Goal: Task Accomplishment & Management: Use online tool/utility

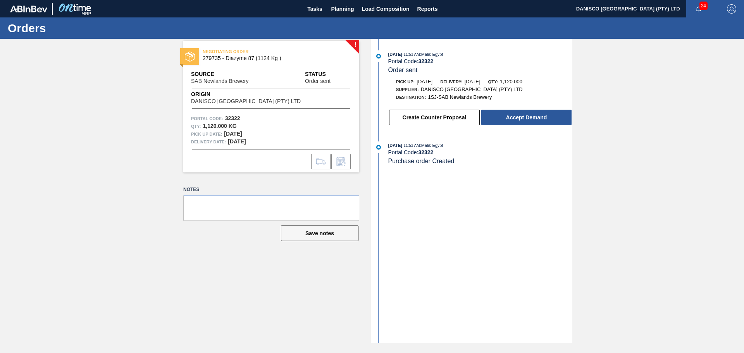
click at [674, 122] on div "! NEGOTIATING ORDER 279735 - Diazyme 87 (1124 Kg ) Source SAB Newlands Brewery …" at bounding box center [372, 191] width 744 height 304
click at [112, 255] on div "! NEGOTIATING ORDER 279735 - Diazyme 87 (1124 Kg ) Source SAB Newlands Brewery …" at bounding box center [372, 191] width 744 height 304
click at [103, 108] on div "! NEGOTIATING ORDER 279735 - Diazyme 87 (1124 Kg ) Source SAB Newlands Brewery …" at bounding box center [372, 191] width 744 height 304
click at [635, 150] on div "! NEGOTIATING ORDER 279735 - Diazyme 87 (1124 Kg ) Source SAB Newlands Brewery …" at bounding box center [372, 191] width 744 height 304
click at [87, 144] on div "! NEGOTIATING ORDER 279735 - Diazyme 87 (1124 Kg ) Source SAB Newlands Brewery …" at bounding box center [372, 191] width 744 height 304
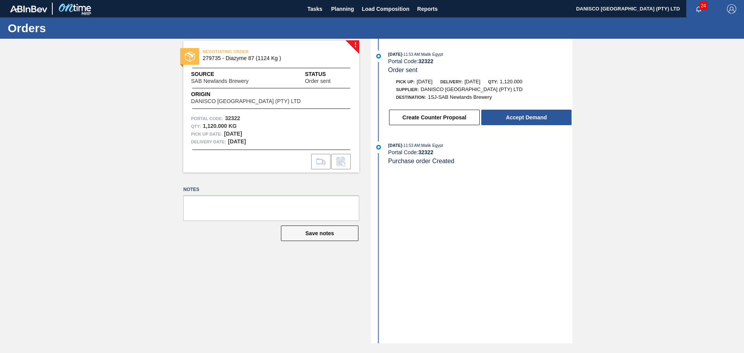
click at [87, 144] on div "! NEGOTIATING ORDER 279735 - Diazyme 87 (1124 Kg ) Source SAB Newlands Brewery …" at bounding box center [372, 191] width 744 height 304
click at [125, 138] on div "! NEGOTIATING ORDER 279735 - Diazyme 87 (1124 Kg ) Source SAB Newlands Brewery …" at bounding box center [372, 191] width 744 height 304
click at [659, 148] on div "! NEGOTIATING ORDER 279735 - Diazyme 87 (1124 Kg ) Source SAB Newlands Brewery …" at bounding box center [372, 191] width 744 height 304
click at [442, 119] on button "Create Counter Proposal" at bounding box center [434, 117] width 91 height 15
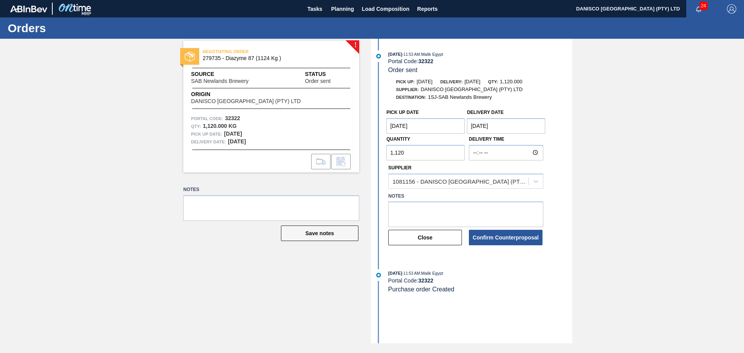
click at [515, 125] on Date "[DATE]" at bounding box center [506, 125] width 78 height 15
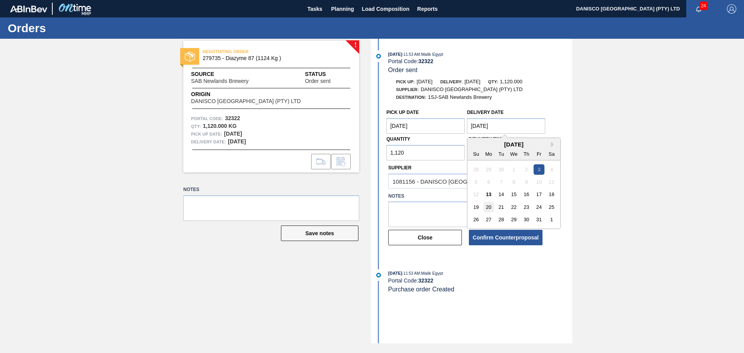
click at [492, 207] on div "20" at bounding box center [488, 207] width 10 height 10
type Date "10/20/2025"
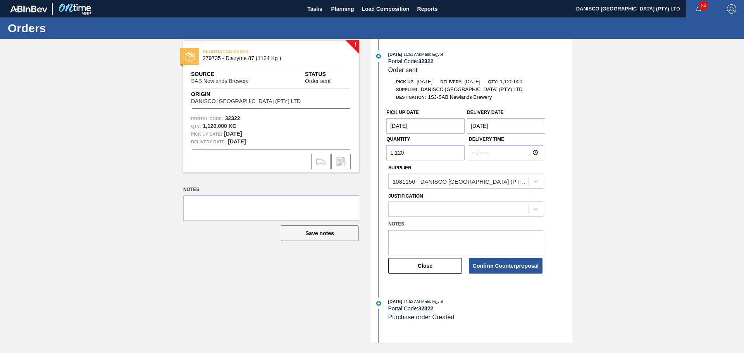
click at [425, 126] on Date "[DATE]" at bounding box center [425, 125] width 78 height 15
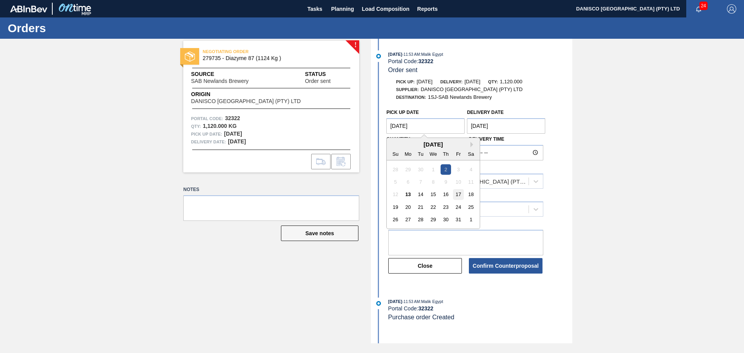
click at [458, 196] on div "17" at bounding box center [458, 194] width 10 height 10
type Date "10/17/2025"
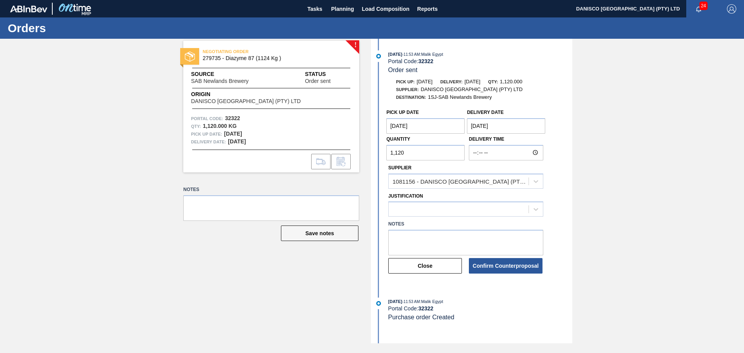
click at [681, 188] on div "! NEGOTIATING ORDER 279735 - Diazyme 87 (1124 Kg ) Source SAB Newlands Brewery …" at bounding box center [372, 191] width 744 height 304
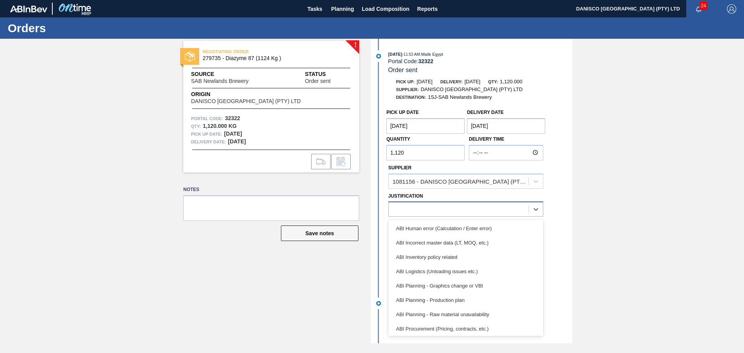
click at [441, 210] on div at bounding box center [459, 209] width 140 height 11
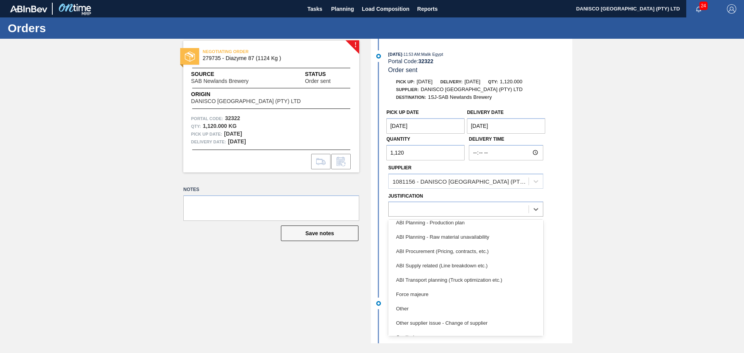
scroll to position [116, 0]
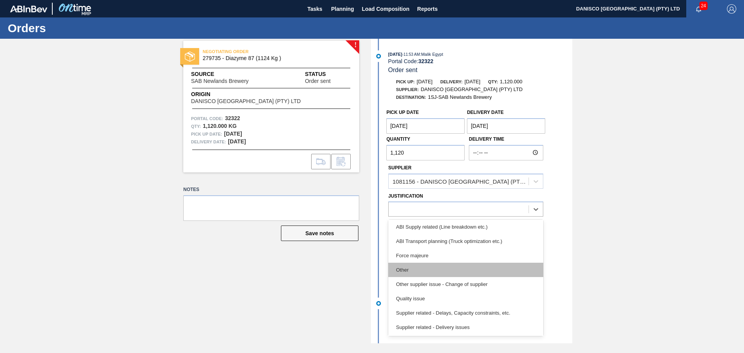
click at [425, 267] on div "Other" at bounding box center [465, 270] width 155 height 14
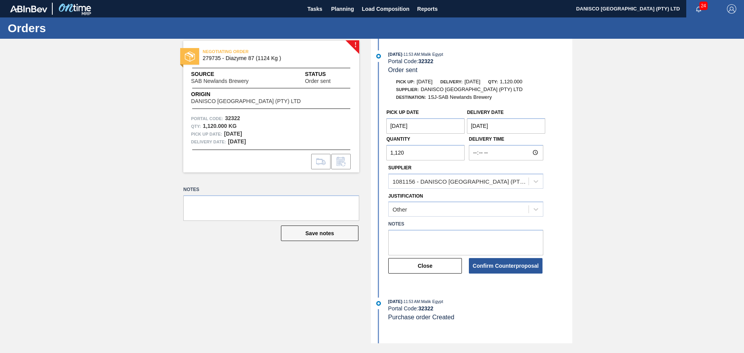
click at [663, 240] on div "! NEGOTIATING ORDER 279735 - Diazyme 87 (1124 Kg ) Source SAB Newlands Brewery …" at bounding box center [372, 191] width 744 height 304
click at [423, 236] on textarea at bounding box center [465, 243] width 155 height 26
click at [502, 264] on button "Confirm Counterproposal" at bounding box center [506, 265] width 74 height 15
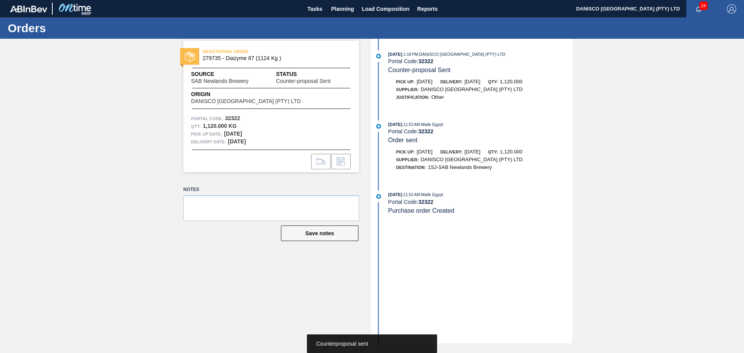
click at [60, 157] on div "NEGOTIATING ORDER 279735 - Diazyme 87 (1124 Kg ) Source SAB Newlands Brewery St…" at bounding box center [372, 191] width 744 height 304
click at [129, 200] on div "NEGOTIATING ORDER 279735 - Diazyme 87 (1124 Kg ) Source SAB Newlands Brewery St…" at bounding box center [372, 191] width 744 height 304
click at [114, 275] on div "NEGOTIATING ORDER 279735 - Diazyme 87 (1124 Kg ) Source SAB Newlands Brewery St…" at bounding box center [372, 191] width 744 height 304
click at [110, 208] on div "NEGOTIATING ORDER 279735 - Diazyme 87 (1124 Kg ) Source SAB Newlands Brewery St…" at bounding box center [372, 191] width 744 height 304
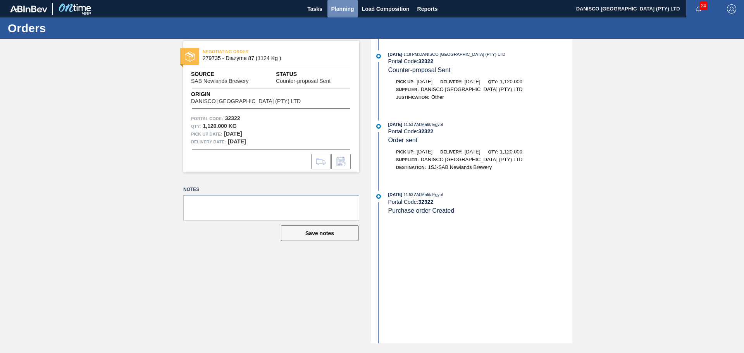
click at [338, 10] on span "Planning" at bounding box center [342, 8] width 23 height 9
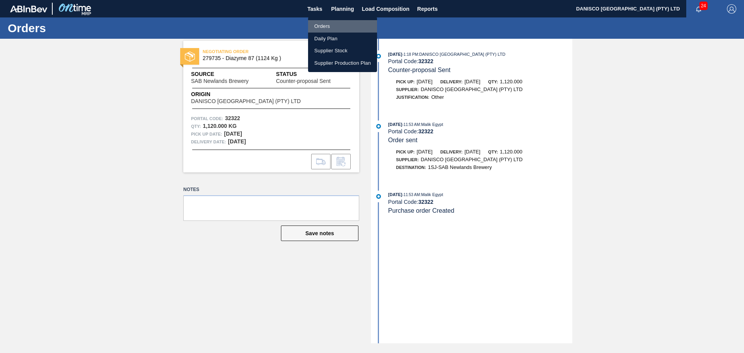
click at [327, 26] on li "Orders" at bounding box center [342, 26] width 69 height 12
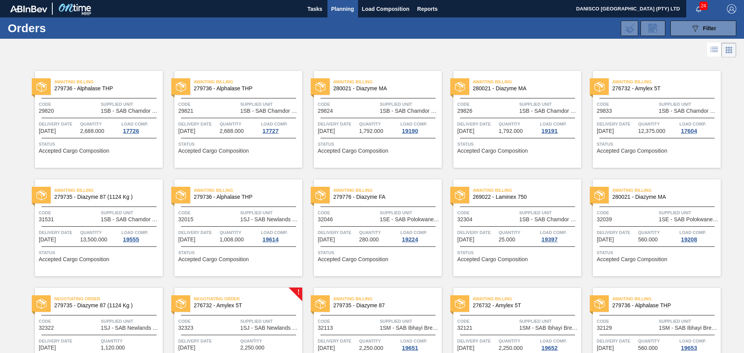
scroll to position [77, 0]
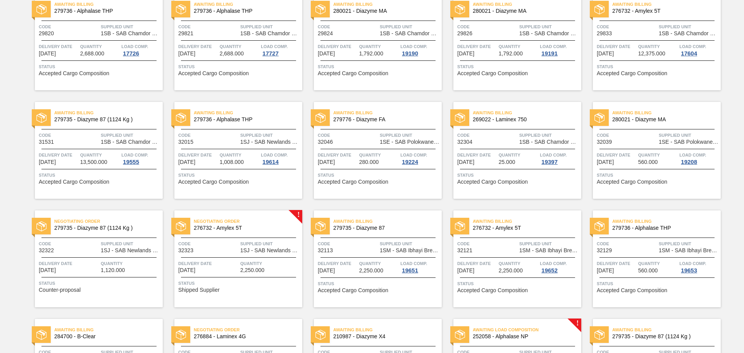
click at [218, 259] on div "Negotiating Order 276732 - Amylex 5T Code 32323 Supplied Unit 1SJ - SAB Newland…" at bounding box center [238, 258] width 128 height 97
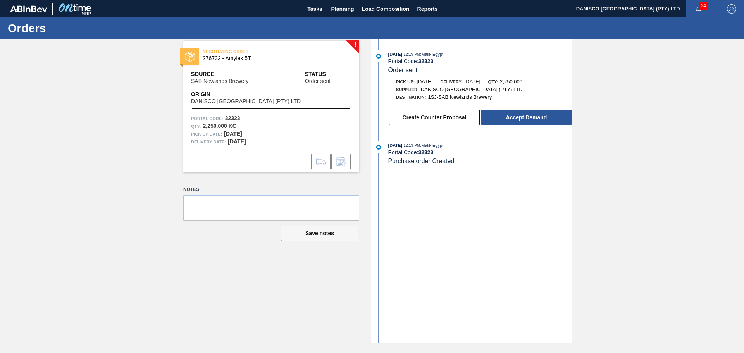
click at [163, 158] on div "! NEGOTIATING ORDER 276732 - Amylex 5T Source SAB Newlands Brewery Status Order…" at bounding box center [372, 191] width 744 height 304
click at [124, 161] on div "! NEGOTIATING ORDER 276732 - Amylex 5T Source SAB Newlands Brewery Status Order…" at bounding box center [372, 191] width 744 height 304
click at [600, 155] on div "! NEGOTIATING ORDER 276732 - Amylex 5T Source SAB Newlands Brewery Status Order…" at bounding box center [372, 191] width 744 height 304
click at [122, 253] on div "! NEGOTIATING ORDER 276732 - Amylex 5T Source SAB Newlands Brewery Status Order…" at bounding box center [372, 191] width 744 height 304
click at [602, 131] on div "! NEGOTIATING ORDER 276732 - Amylex 5T Source SAB Newlands Brewery Status Order…" at bounding box center [372, 191] width 744 height 304
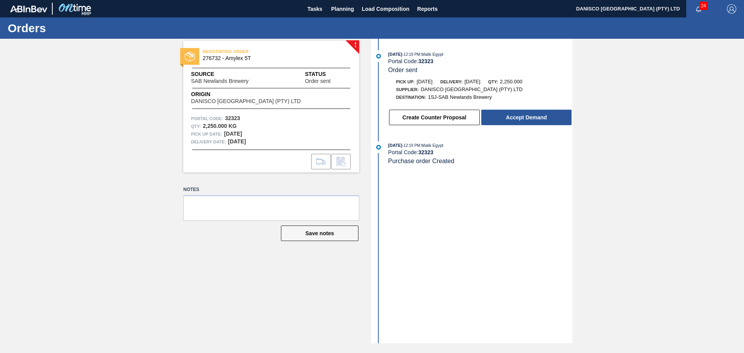
click at [111, 115] on div "! NEGOTIATING ORDER 276732 - Amylex 5T Source SAB Newlands Brewery Status Order…" at bounding box center [372, 191] width 744 height 304
click at [621, 104] on div "! NEGOTIATING ORDER 276732 - Amylex 5T Source SAB Newlands Brewery Status Order…" at bounding box center [372, 191] width 744 height 304
click at [136, 162] on div "! NEGOTIATING ORDER 276732 - Amylex 5T Source SAB Newlands Brewery Status Order…" at bounding box center [372, 191] width 744 height 304
click at [454, 119] on button "Create Counter Proposal" at bounding box center [434, 117] width 91 height 15
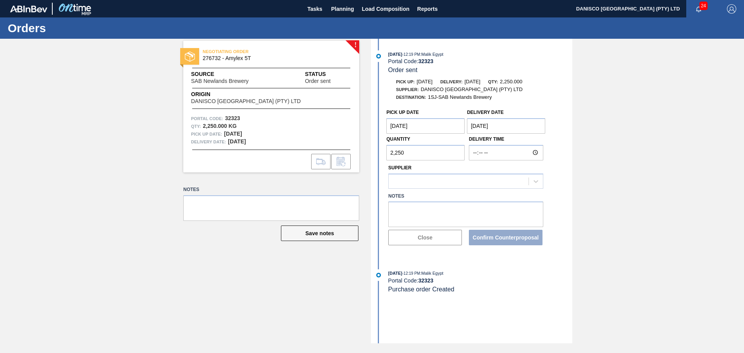
click at [513, 129] on Date "[DATE]" at bounding box center [506, 125] width 78 height 15
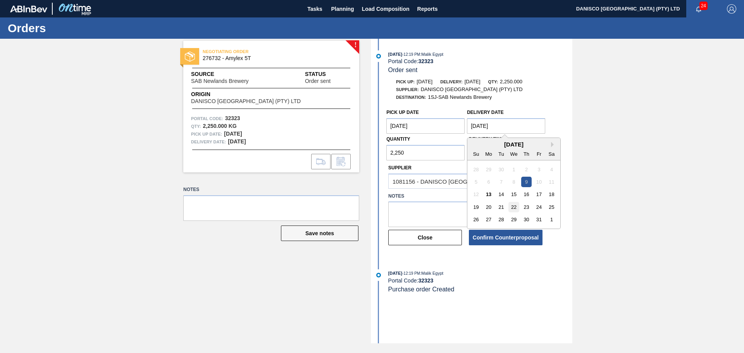
click at [515, 206] on div "22" at bounding box center [514, 207] width 10 height 10
type Date "10/22/2025"
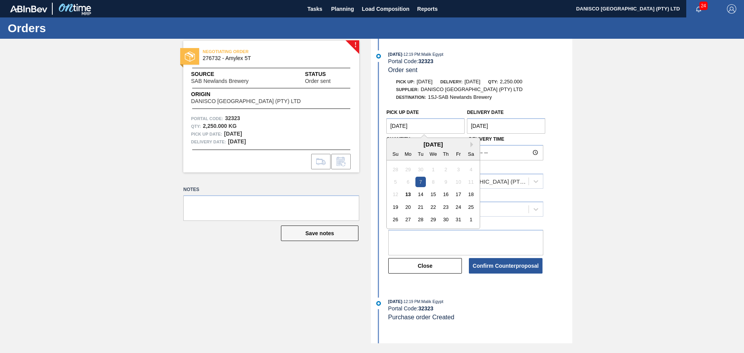
click at [435, 124] on Date "10/07/2025" at bounding box center [425, 125] width 78 height 15
click at [419, 208] on div "21" at bounding box center [420, 207] width 10 height 10
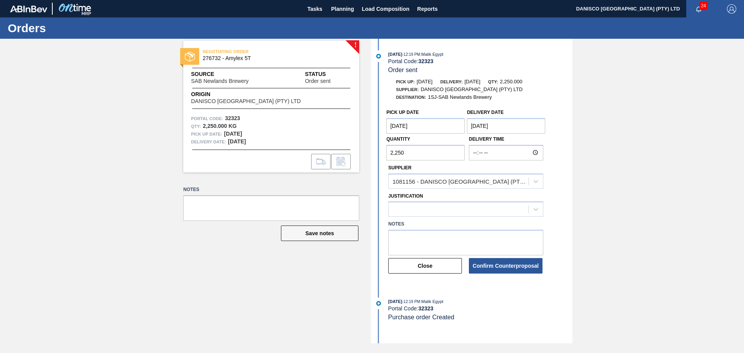
type Date "10/21/2025"
click at [644, 201] on div "! NEGOTIATING ORDER 276732 - Amylex 5T Source SAB Newlands Brewery Status Order…" at bounding box center [372, 191] width 744 height 304
click at [428, 206] on div at bounding box center [459, 209] width 140 height 11
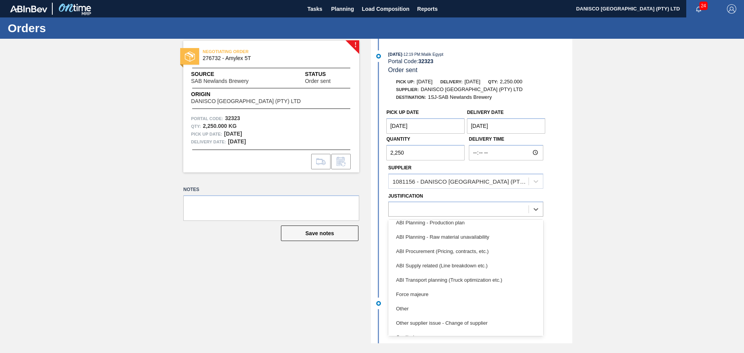
scroll to position [116, 0]
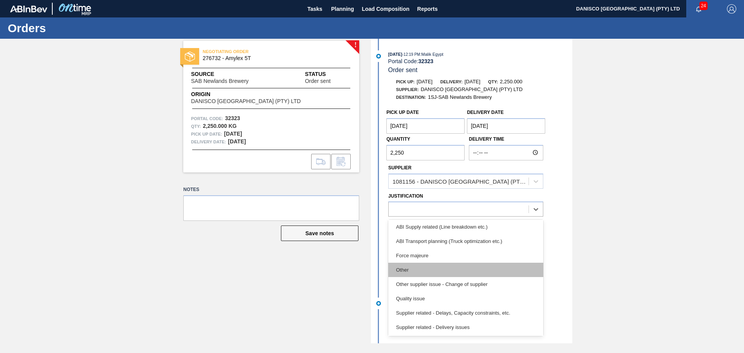
click at [432, 269] on div "Other" at bounding box center [465, 270] width 155 height 14
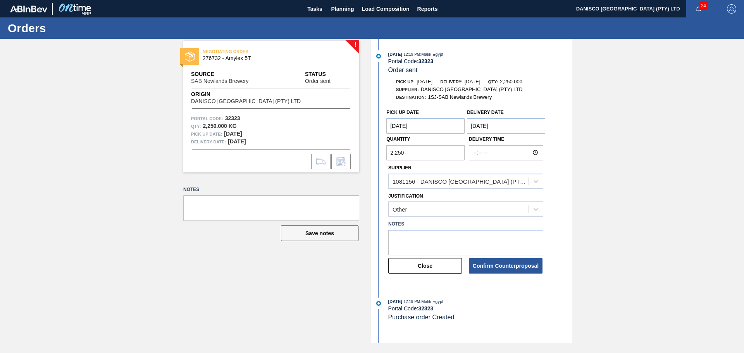
click at [630, 269] on div "! NEGOTIATING ORDER 276732 - Amylex 5T Source SAB Newlands Brewery Status Order…" at bounding box center [372, 191] width 744 height 304
click at [495, 262] on button "Confirm Counterproposal" at bounding box center [506, 265] width 74 height 15
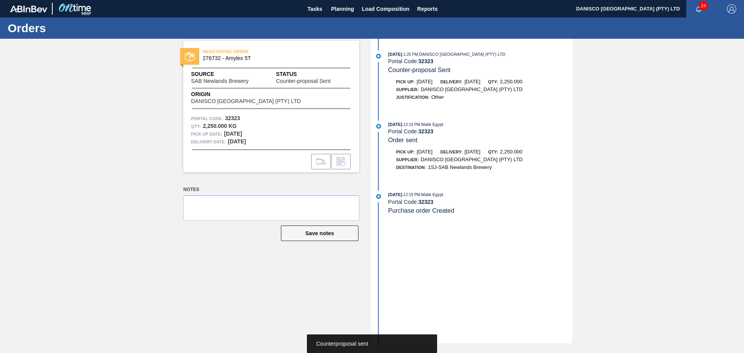
click at [118, 186] on div "NEGOTIATING ORDER 276732 - Amylex 5T Source SAB Newlands Brewery Status Counter…" at bounding box center [372, 191] width 744 height 304
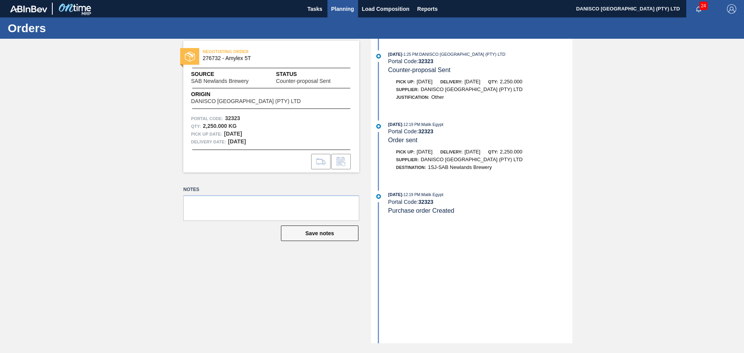
click at [344, 4] on span "Planning" at bounding box center [342, 8] width 23 height 9
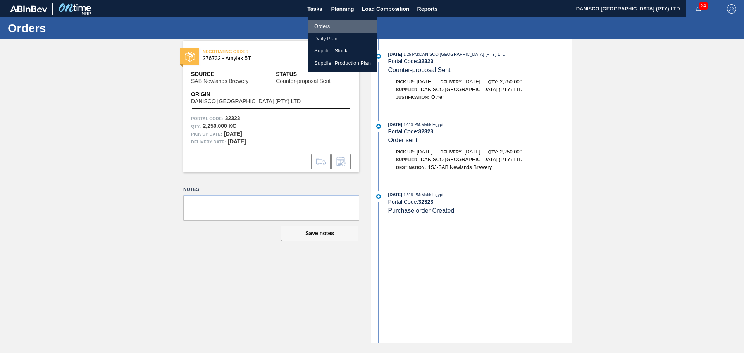
click at [327, 23] on li "Orders" at bounding box center [342, 26] width 69 height 12
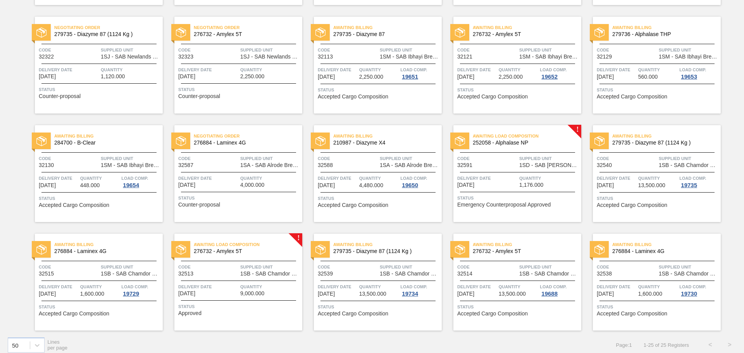
scroll to position [277, 0]
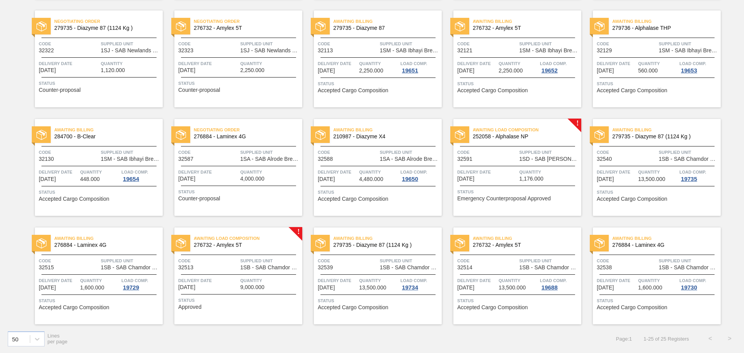
click at [224, 273] on div "Awaiting Load Composition 276732 - Amylex 5T Code 32513 Supplied Unit 1SB - SAB…" at bounding box center [238, 275] width 128 height 97
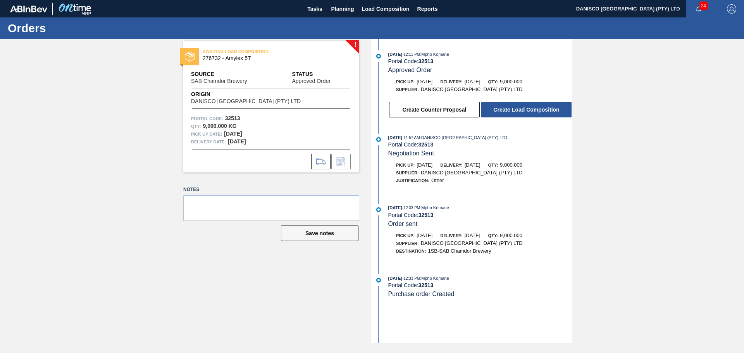
click at [630, 142] on div "! AWAITING LOAD COMPOSITION 276732 - Amylex 5T Source SAB Chamdor Brewery Statu…" at bounding box center [372, 191] width 744 height 304
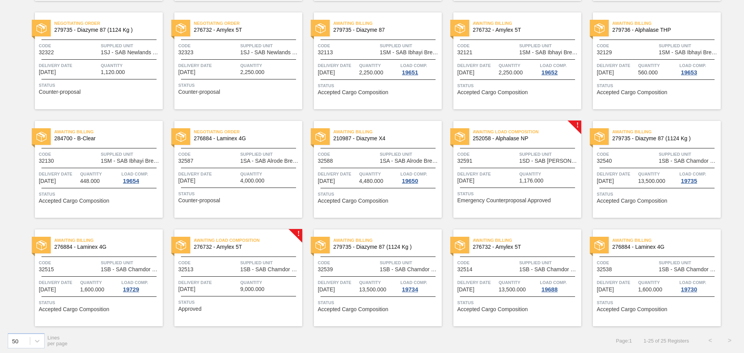
scroll to position [277, 0]
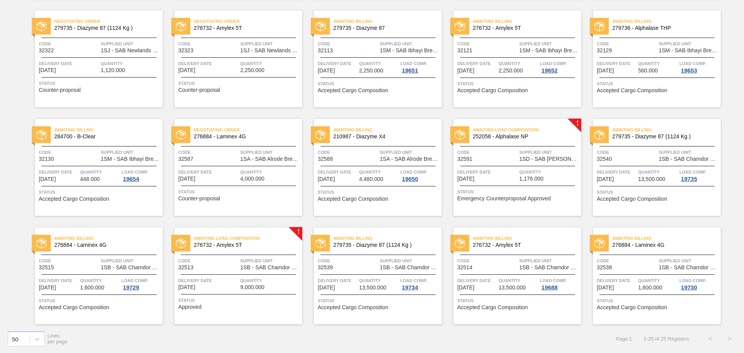
click at [477, 263] on span "Code" at bounding box center [487, 261] width 60 height 8
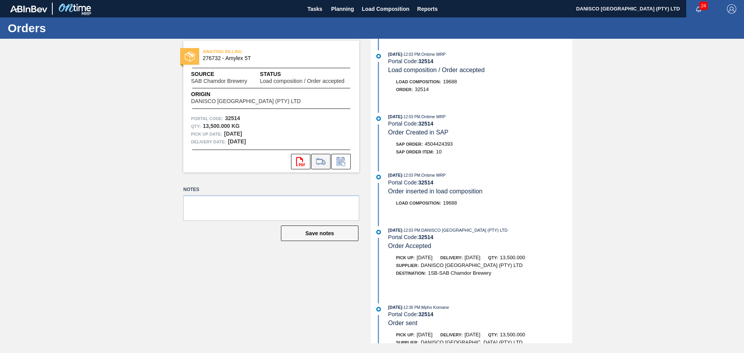
click at [320, 162] on icon at bounding box center [321, 161] width 12 height 9
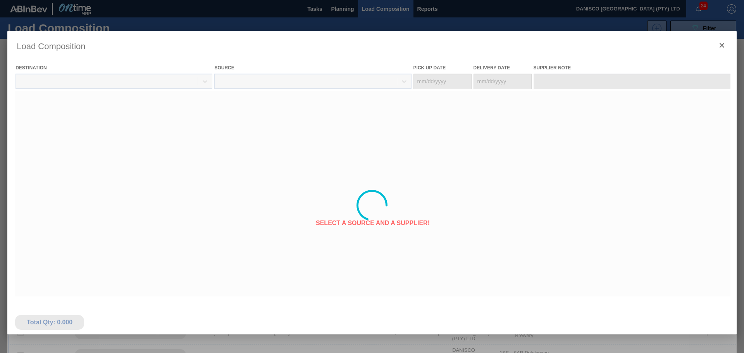
type Date "[DATE]"
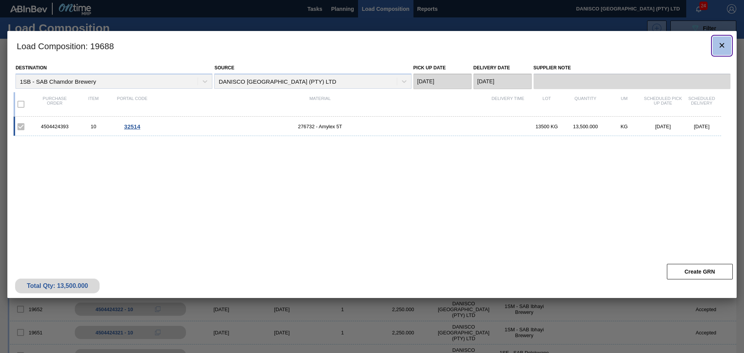
click at [725, 44] on icon "botão de ícone" at bounding box center [721, 45] width 9 height 9
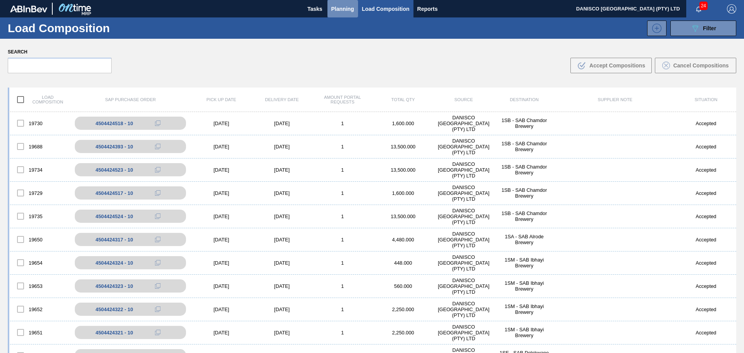
click at [335, 7] on span "Planning" at bounding box center [342, 8] width 23 height 9
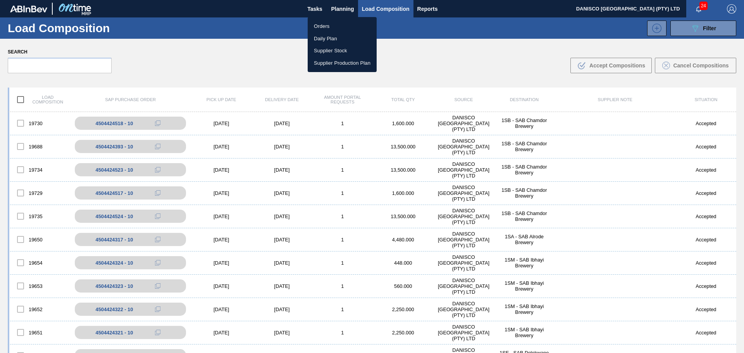
click at [328, 24] on li "Orders" at bounding box center [342, 26] width 69 height 12
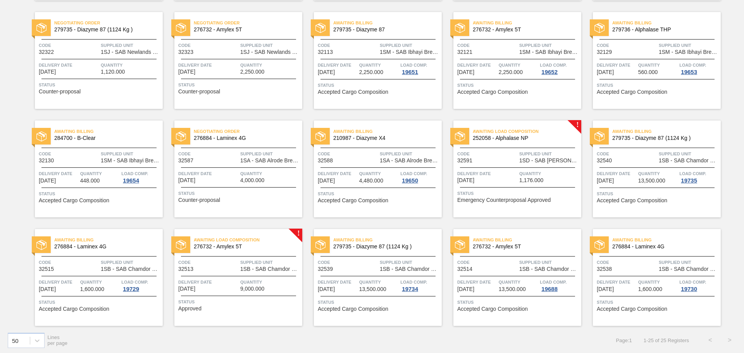
scroll to position [277, 0]
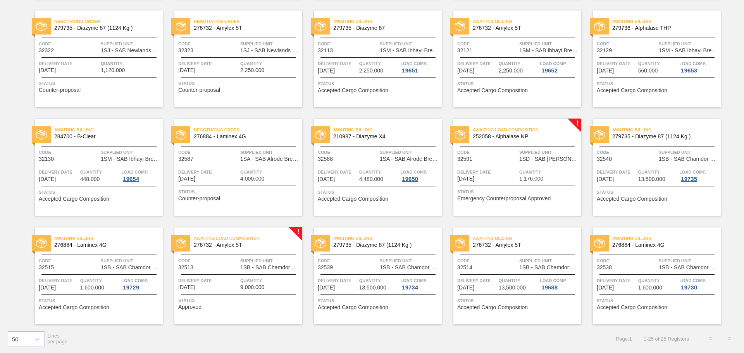
click at [227, 272] on div "Awaiting Load Composition 276732 - Amylex 5T Code 32513 Supplied Unit 1SB - SAB…" at bounding box center [238, 275] width 128 height 97
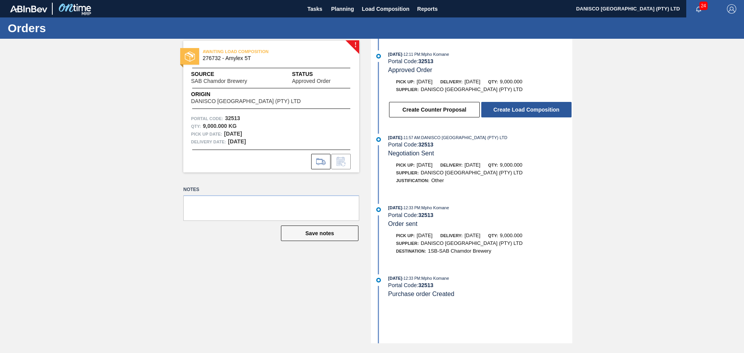
click at [657, 145] on div "! AWAITING LOAD COMPOSITION 276732 - Amylex 5T Source SAB Chamdor Brewery Statu…" at bounding box center [372, 191] width 744 height 304
click at [132, 253] on div "! AWAITING LOAD COMPOSITION 276732 - Amylex 5T Source SAB Chamdor Brewery Statu…" at bounding box center [372, 191] width 744 height 304
click at [525, 108] on button "Create Load Composition" at bounding box center [526, 109] width 90 height 15
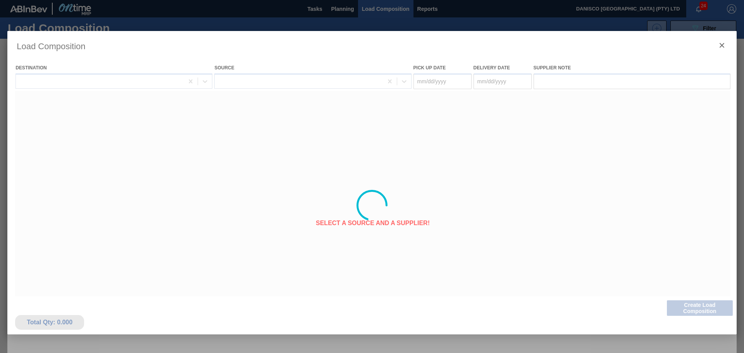
type Date "[DATE]"
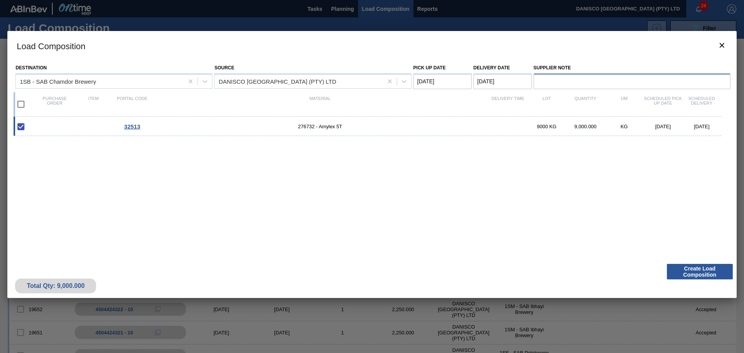
click at [558, 83] on input "Supplier Note" at bounding box center [631, 81] width 197 height 15
type input "based on stock availability, we can deliver as requested"
click at [500, 211] on div "32513 276732 - Amylex 5T 9000 KG 9,000.000 KG 11/21/2025 11/24/2025" at bounding box center [371, 184] width 714 height 134
drag, startPoint x: 670, startPoint y: 82, endPoint x: 508, endPoint y: 120, distance: 166.4
click at [518, 86] on div "Destination 1SB - SAB Chamdor Brewery Source DANISCO SOUTH AFRICA (PTY) LTD Pic…" at bounding box center [372, 74] width 717 height 29
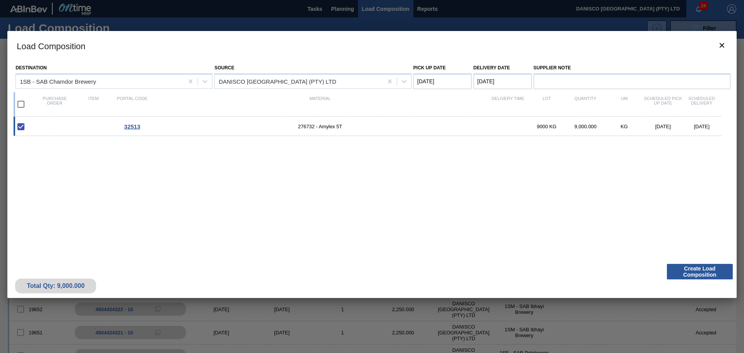
click at [484, 199] on div "32513 276732 - Amylex 5T 9000 KG 9,000.000 KG 11/21/2025 11/24/2025" at bounding box center [371, 184] width 714 height 134
click at [683, 271] on button "Create Load Composition" at bounding box center [700, 271] width 66 height 15
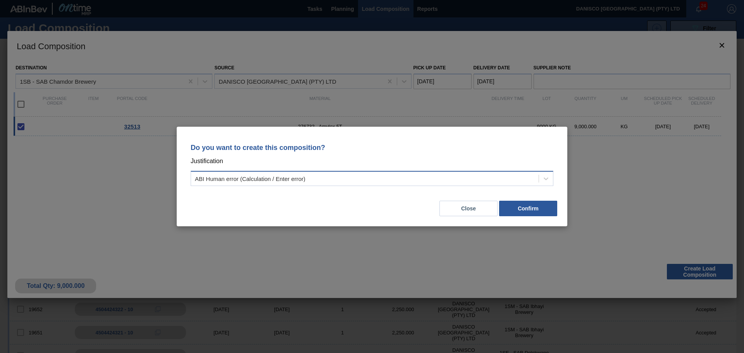
click at [280, 178] on div "ABI Human error (Calculation / Enter error)" at bounding box center [250, 178] width 110 height 7
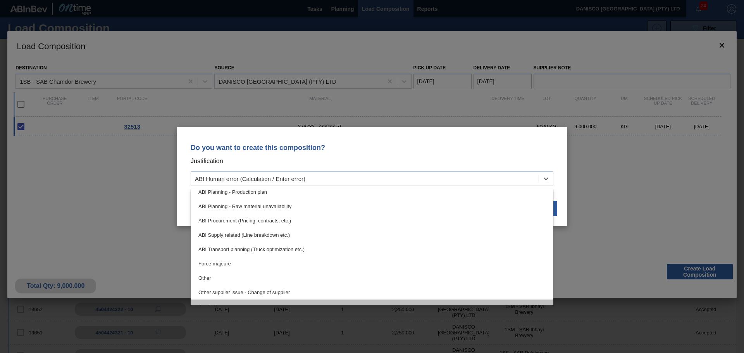
scroll to position [116, 0]
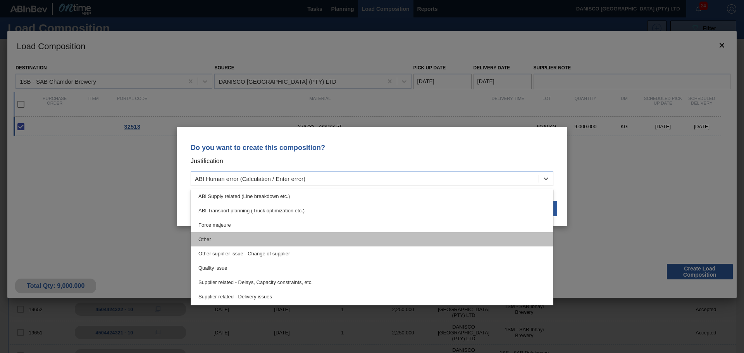
click at [263, 242] on div "Other" at bounding box center [372, 239] width 363 height 14
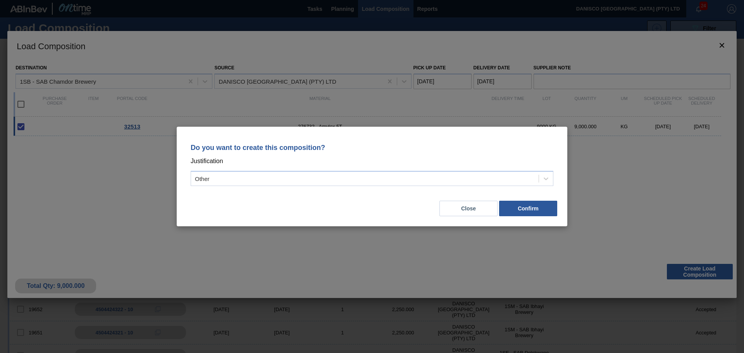
drag, startPoint x: 306, startPoint y: 199, endPoint x: 523, endPoint y: 215, distance: 218.3
click at [307, 199] on div "Close Confirm" at bounding box center [372, 204] width 372 height 26
click at [534, 208] on button "Confirm" at bounding box center [528, 208] width 58 height 15
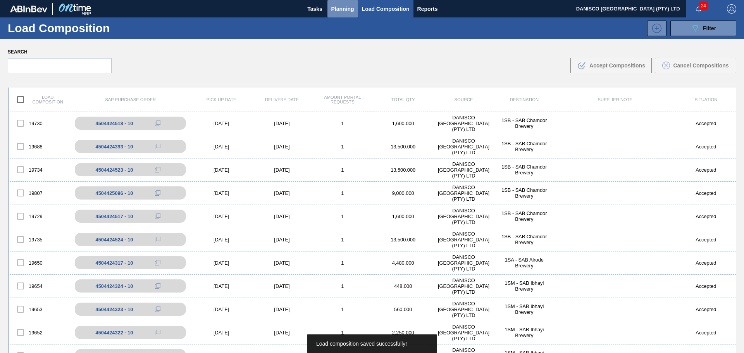
click at [342, 9] on span "Planning" at bounding box center [342, 8] width 23 height 9
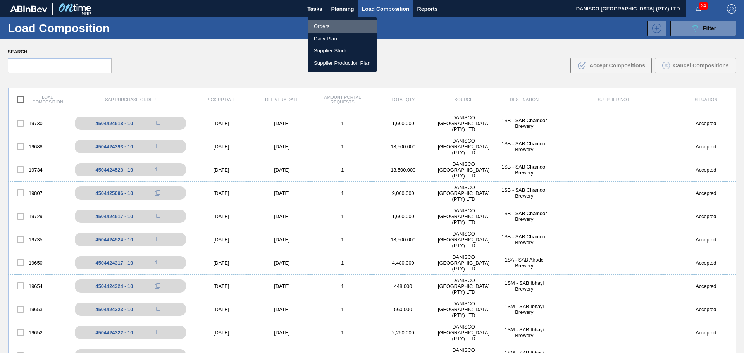
click at [326, 24] on li "Orders" at bounding box center [342, 26] width 69 height 12
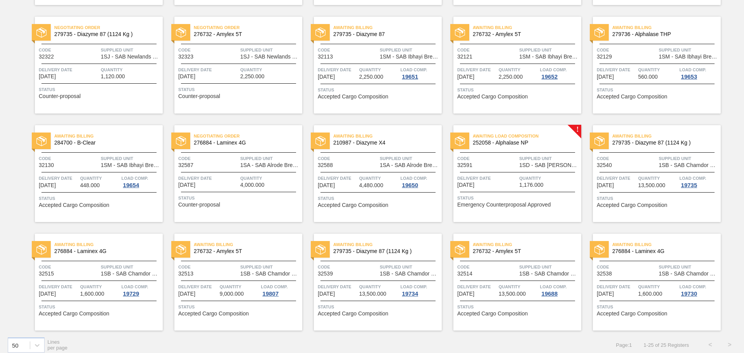
scroll to position [277, 0]
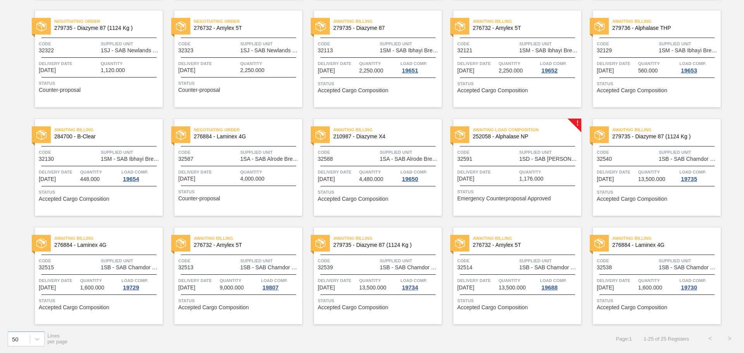
click at [212, 264] on span "Code" at bounding box center [208, 261] width 60 height 8
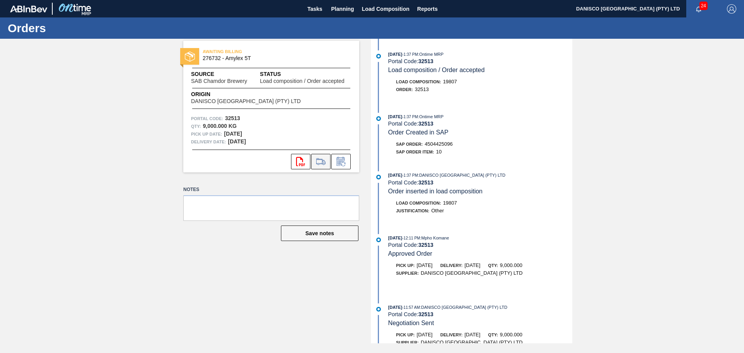
click at [322, 163] on icon at bounding box center [321, 161] width 12 height 9
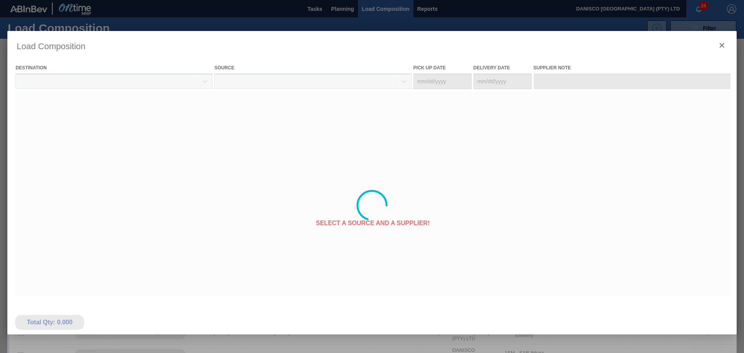
type Date "[DATE]"
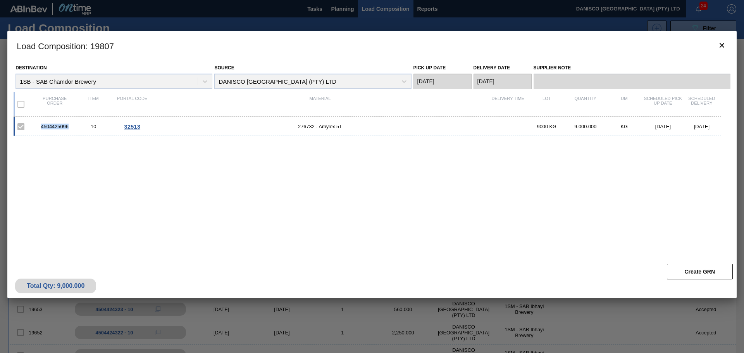
drag, startPoint x: 74, startPoint y: 124, endPoint x: 29, endPoint y: 124, distance: 44.9
click at [29, 124] on div "4504425096 10 32513 276732 - Amylex 5T 9000 KG 9,000.000 KG 11/21/2025 11/24/20…" at bounding box center [367, 126] width 707 height 19
copy div "4504425096"
click at [176, 229] on div "4504425096 10 32513 276732 - Amylex 5T 9000 KG 9,000.000 KG 11/21/2025 11/24/20…" at bounding box center [371, 184] width 714 height 134
click at [720, 40] on button "botão de ícone" at bounding box center [721, 45] width 19 height 19
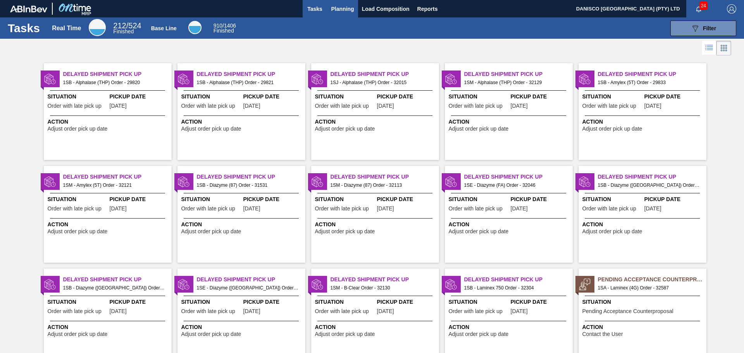
click at [337, 5] on span "Planning" at bounding box center [342, 8] width 23 height 9
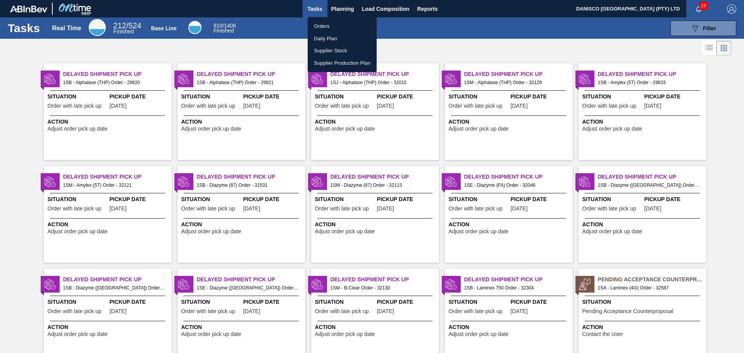
click at [325, 24] on li "Orders" at bounding box center [342, 26] width 69 height 12
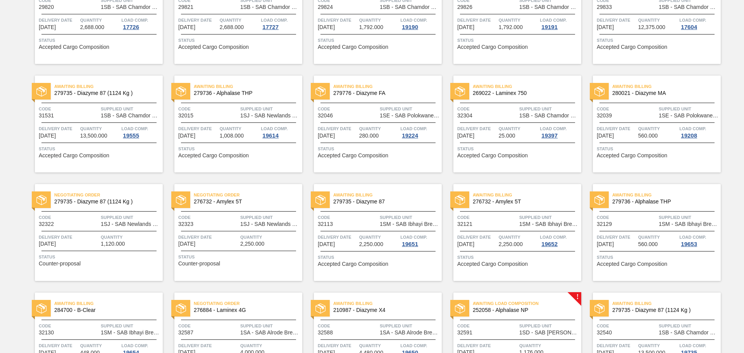
scroll to position [116, 0]
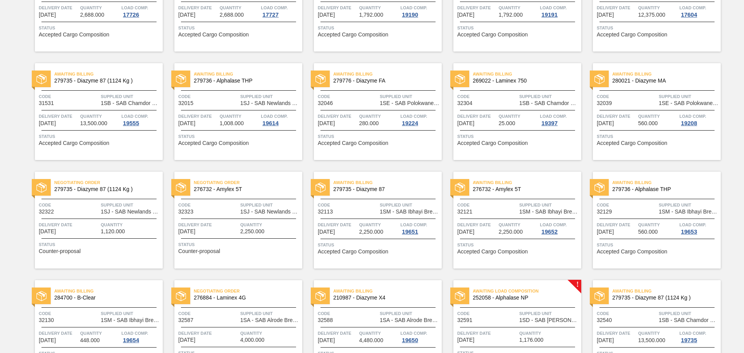
click at [237, 110] on div "Awaiting Billing 279736 - Alphalase THP Code 32015 Supplied Unit 1SJ - SAB Newl…" at bounding box center [238, 111] width 128 height 97
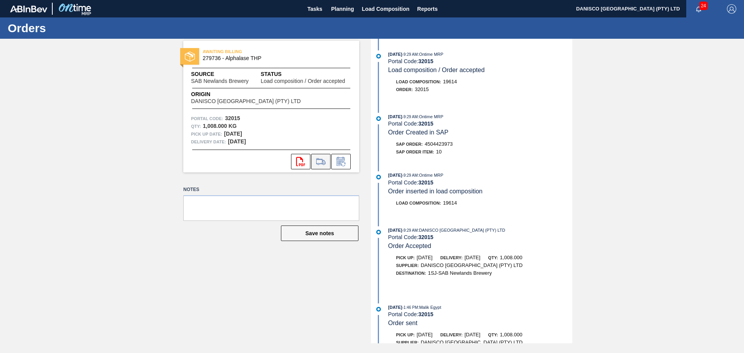
click at [323, 160] on icon at bounding box center [321, 161] width 12 height 9
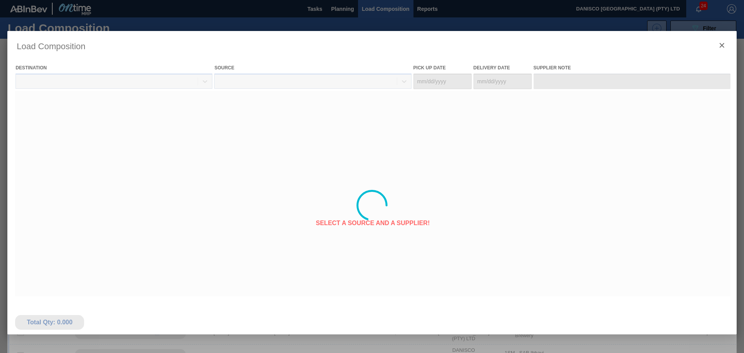
type Date "[DATE]"
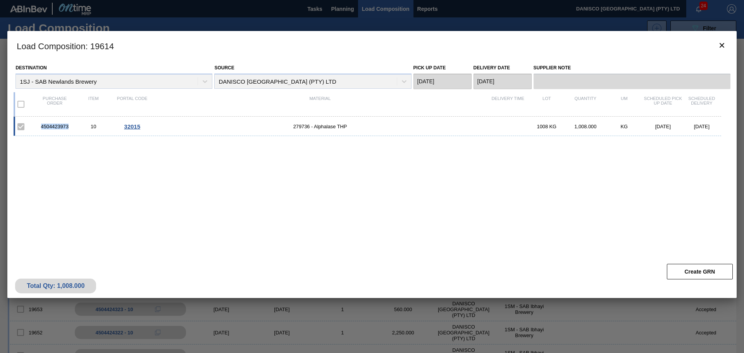
drag, startPoint x: 72, startPoint y: 127, endPoint x: 54, endPoint y: 124, distance: 17.6
click at [27, 126] on div "4504423973 10 32015 279736 - Alphalase THP 1008 KG 1,008.000 KG [DATE] [DATE]" at bounding box center [367, 126] width 707 height 19
copy div "4504423973"
click at [719, 45] on icon "botão de ícone" at bounding box center [721, 45] width 9 height 9
